Goal: Task Accomplishment & Management: Manage account settings

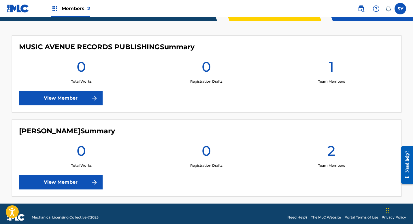
scroll to position [155, 0]
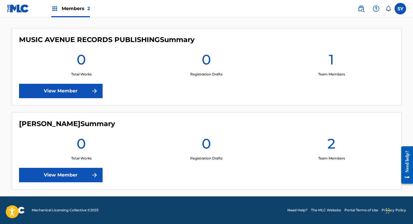
click at [65, 174] on link "View Member" at bounding box center [61, 175] width 84 height 14
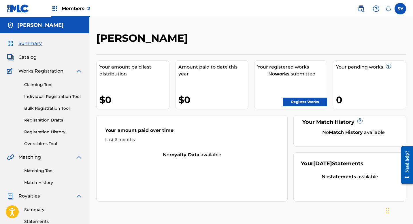
click at [222, 48] on div "[PERSON_NAME]" at bounding box center [215, 40] width 239 height 17
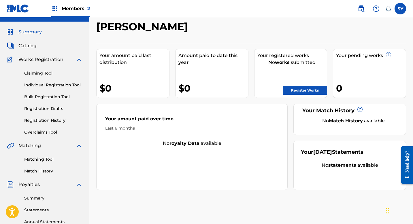
scroll to position [23, 0]
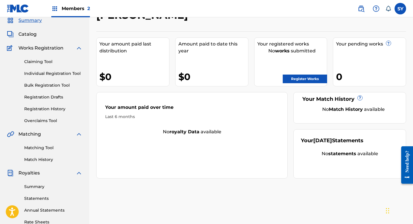
click at [33, 37] on span "Catalog" at bounding box center [27, 34] width 18 height 7
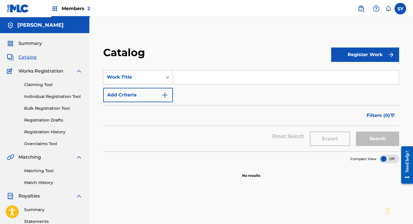
click at [45, 84] on link "Claiming Tool" at bounding box center [53, 85] width 58 height 6
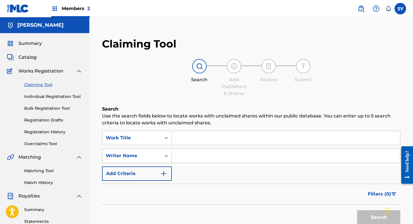
click at [184, 154] on input "Search Form" at bounding box center [286, 156] width 228 height 14
type input "[PERSON_NAME]"
click at [357, 210] on button "Search" at bounding box center [378, 217] width 43 height 14
click at [134, 215] on div "Search" at bounding box center [251, 216] width 298 height 23
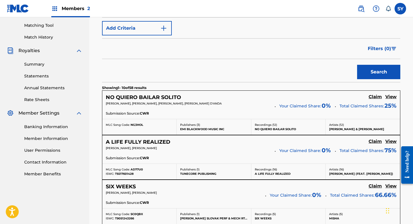
scroll to position [150, 0]
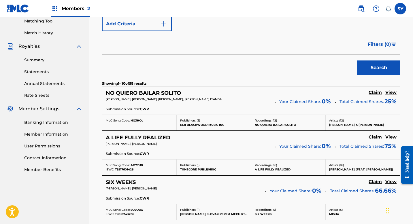
click at [41, 124] on link "Banking Information" at bounding box center [53, 123] width 58 height 6
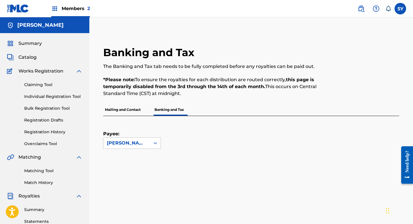
click at [259, 107] on div "Mailing and Contact Banking and Tax" at bounding box center [251, 110] width 296 height 12
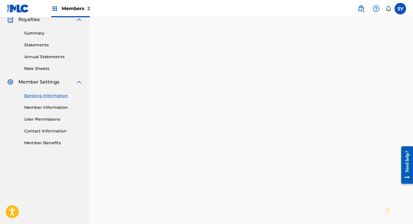
scroll to position [192, 0]
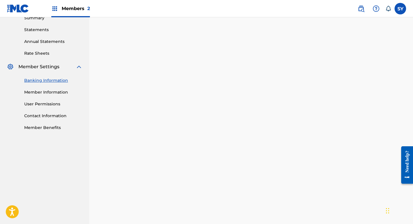
click at [94, 169] on div "Banking and Tax The Banking and Tax tab needs to be fully completed before any …" at bounding box center [251, 70] width 324 height 461
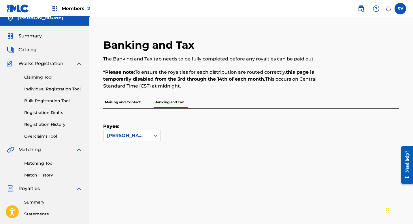
scroll to position [0, 0]
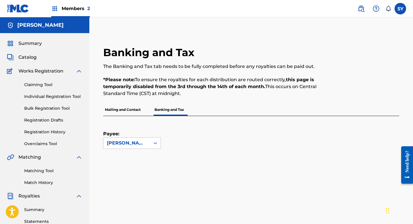
click at [80, 6] on span "Members 2" at bounding box center [76, 8] width 28 height 7
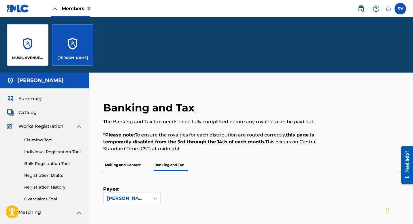
click at [44, 141] on link "Claiming Tool" at bounding box center [53, 140] width 58 height 6
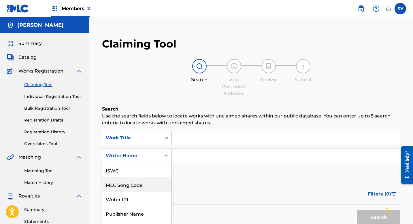
scroll to position [26, 0]
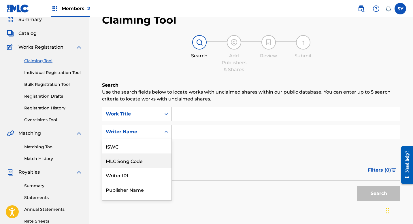
click at [165, 139] on div "MLC Song Code, 2 of 7. 7 results available. Use Up and Down to choose options, …" at bounding box center [137, 132] width 70 height 14
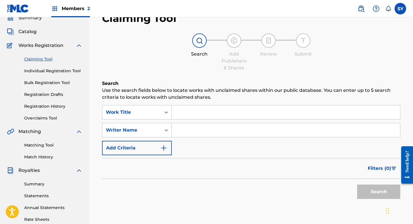
click at [213, 144] on div "SearchWithCriteria52e10cac-6f87-45ec-9718-0e322db4091f Work Title SearchWithCri…" at bounding box center [251, 130] width 298 height 50
click at [190, 129] on input "Search Form" at bounding box center [286, 130] width 228 height 14
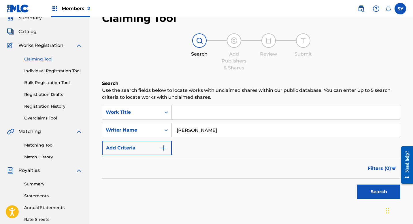
type input "[PERSON_NAME]"
click at [357, 185] on button "Search" at bounding box center [378, 192] width 43 height 14
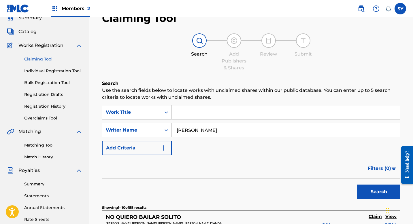
click at [323, 170] on div "Filters ( 0 )" at bounding box center [251, 168] width 298 height 21
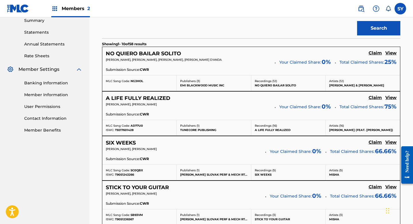
scroll to position [198, 0]
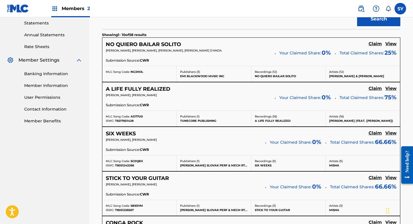
click at [375, 45] on h5 "Claim" at bounding box center [374, 43] width 13 height 5
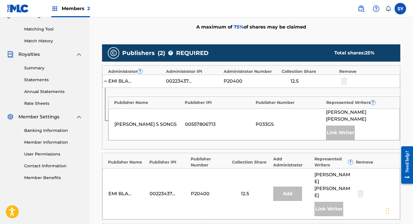
scroll to position [152, 0]
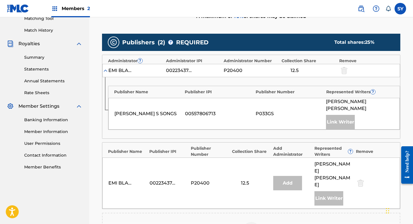
click at [340, 115] on div "Link Writer" at bounding box center [340, 122] width 29 height 14
drag, startPoint x: 415, startPoint y: 74, endPoint x: 415, endPoint y: 99, distance: 24.8
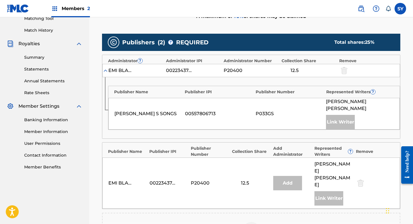
click at [292, 176] on div "Add" at bounding box center [287, 183] width 29 height 14
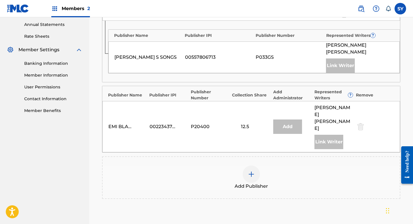
scroll to position [211, 0]
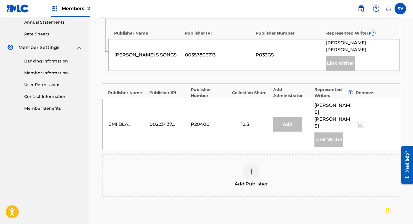
click at [401, 112] on div "Claiming Tool Search Add Publishers & Shares Review Submit Add Publishers & Sha…" at bounding box center [251, 44] width 310 height 447
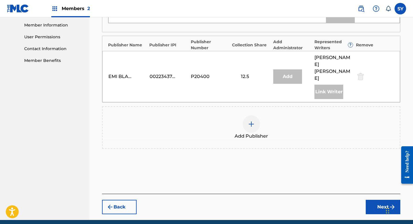
scroll to position [262, 0]
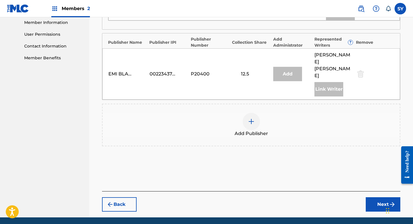
click at [251, 113] on div at bounding box center [251, 121] width 17 height 17
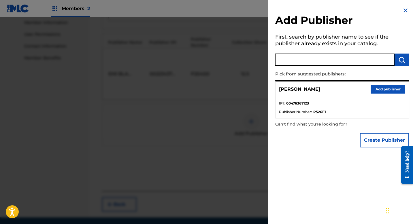
click at [314, 58] on input "text" at bounding box center [334, 60] width 119 height 13
click at [324, 57] on input "text" at bounding box center [334, 60] width 119 height 13
type input "b"
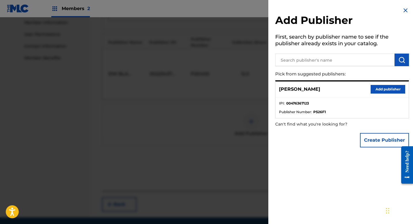
click at [364, 14] on h2 "Add Publisher" at bounding box center [342, 21] width 134 height 15
click at [312, 60] on input "text" at bounding box center [334, 60] width 119 height 13
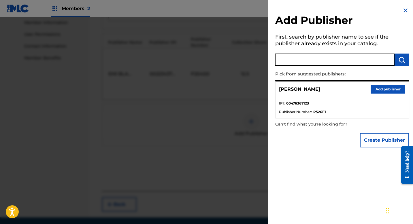
click at [223, 56] on div at bounding box center [206, 129] width 413 height 224
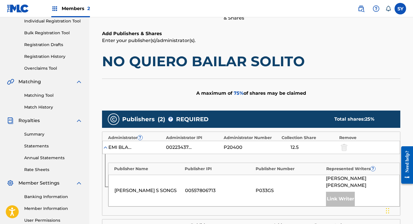
scroll to position [76, 0]
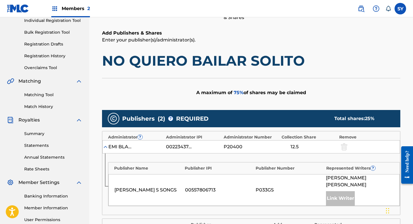
drag, startPoint x: 415, startPoint y: 73, endPoint x: 415, endPoint y: 39, distance: 34.3
click at [413, 39] on html "Accessibility Screen-Reader Guide, Feedback, and Issue Reporting | New window M…" at bounding box center [206, 36] width 413 height 224
drag, startPoint x: 415, startPoint y: 39, endPoint x: 415, endPoint y: 20, distance: 19.3
click at [413, 20] on html "Accessibility Screen-Reader Guide, Feedback, and Issue Reporting | New window M…" at bounding box center [206, 36] width 413 height 224
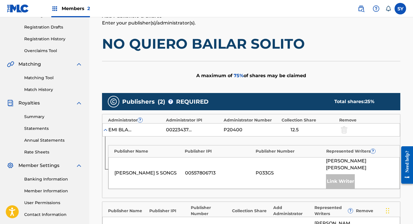
scroll to position [93, 0]
drag, startPoint x: 415, startPoint y: 110, endPoint x: 415, endPoint y: 1, distance: 109.8
click at [413, 1] on html "Accessibility Screen-Reader Guide, Feedback, and Issue Reporting | New window M…" at bounding box center [206, 19] width 413 height 224
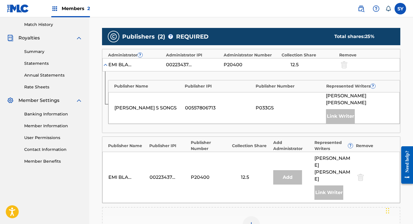
scroll to position [181, 0]
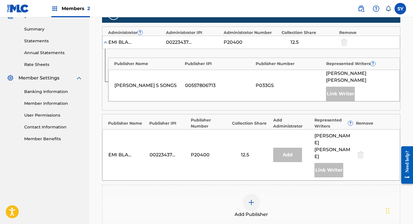
click at [55, 102] on link "Member Information" at bounding box center [53, 104] width 58 height 6
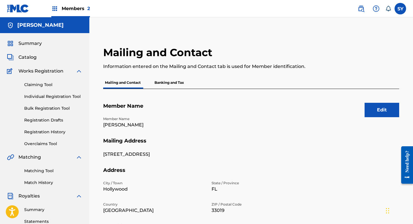
click at [334, 75] on div at bounding box center [365, 61] width 68 height 31
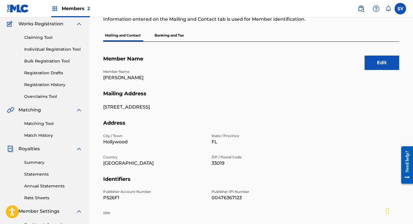
scroll to position [46, 0]
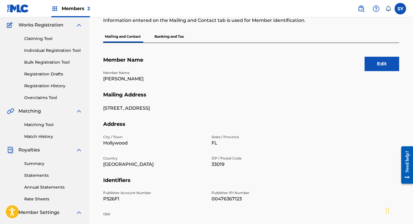
click at [180, 36] on p "Banking and Tax" at bounding box center [169, 37] width 33 height 12
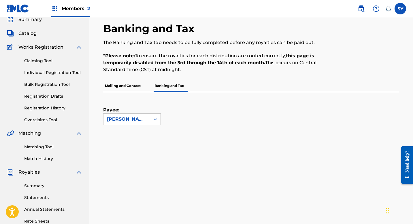
scroll to position [23, 0]
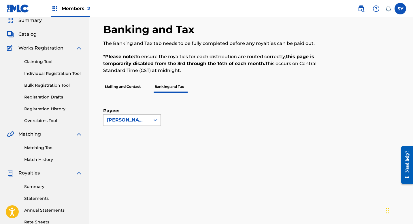
click at [122, 87] on p "Mailing and Contact" at bounding box center [122, 87] width 39 height 12
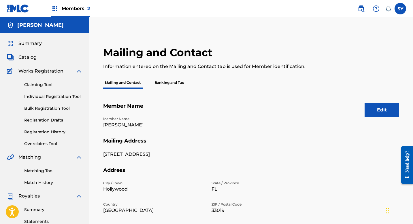
click at [178, 104] on h5 "Member Name" at bounding box center [251, 110] width 296 height 14
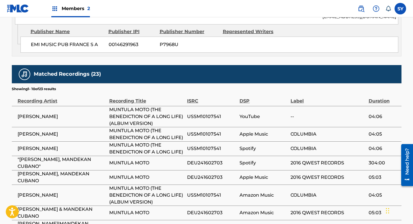
scroll to position [500, 0]
